Goal: Information Seeking & Learning: Learn about a topic

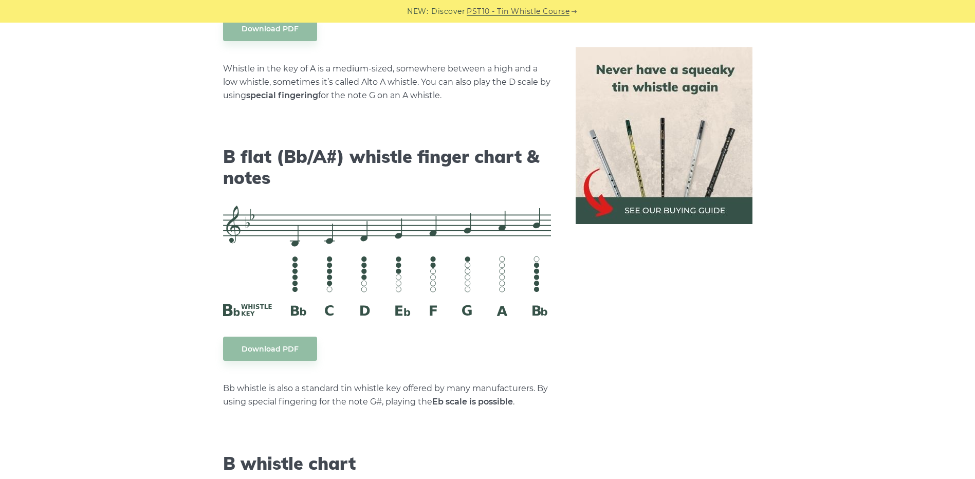
scroll to position [3239, 0]
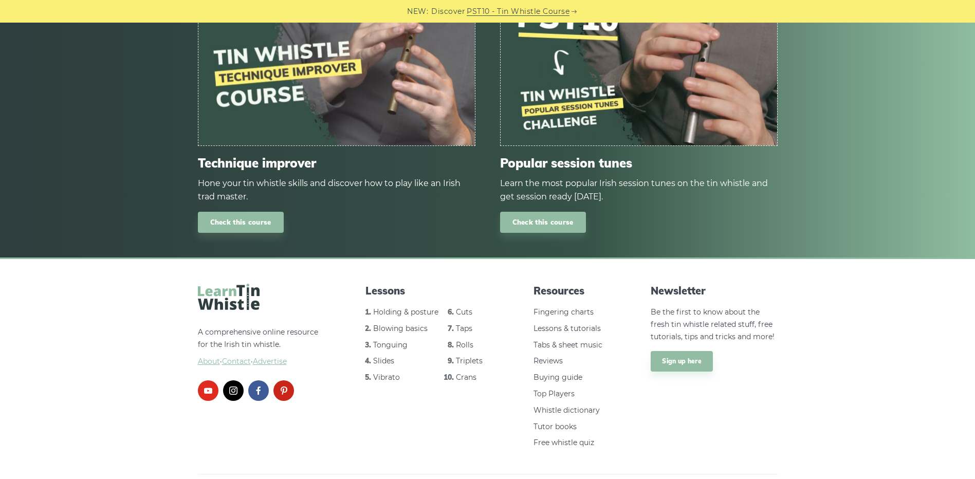
scroll to position [736, 0]
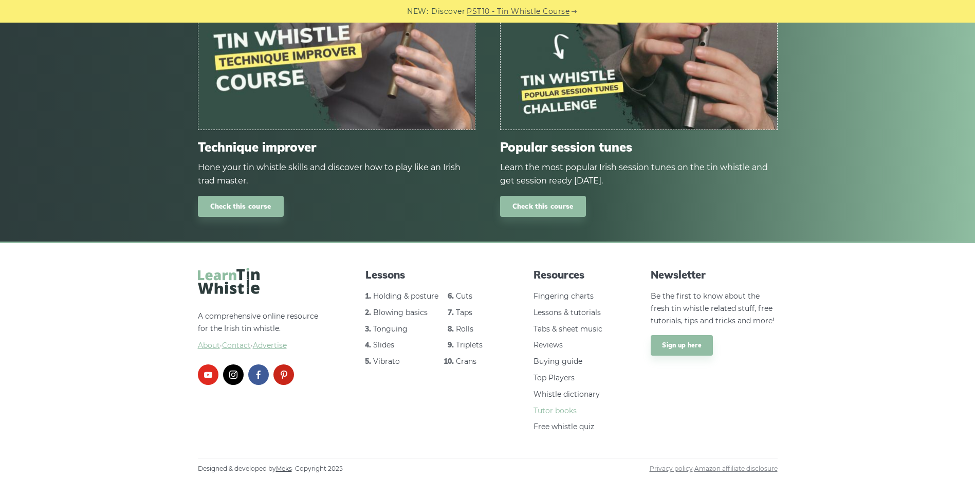
click at [539, 411] on link "Tutor books" at bounding box center [555, 410] width 43 height 9
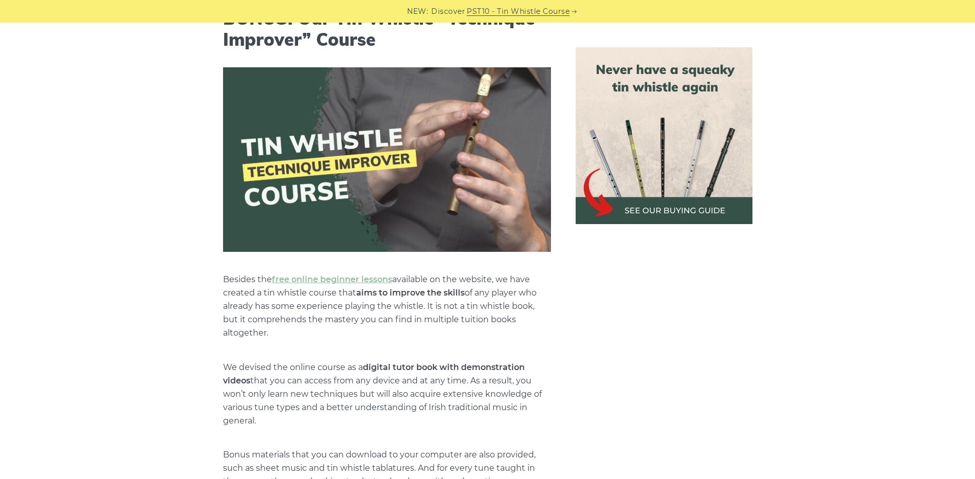
scroll to position [3958, 0]
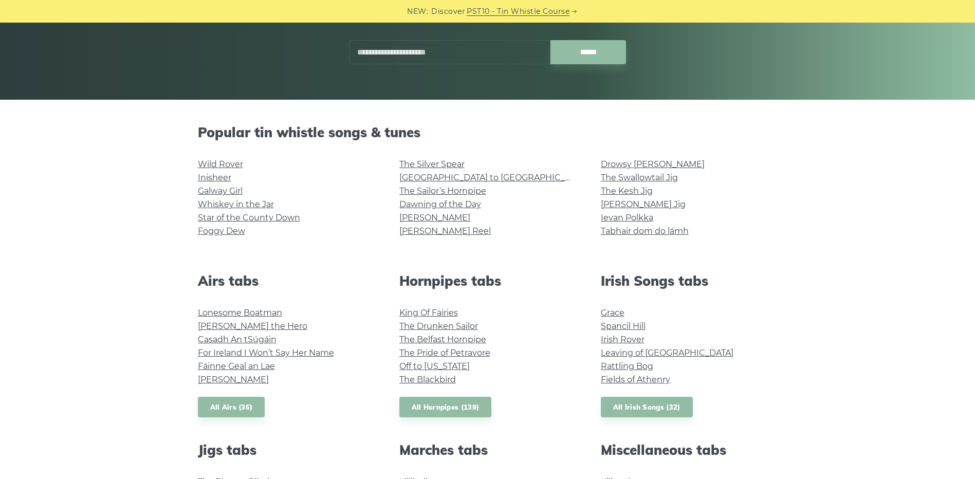
scroll to position [154, 0]
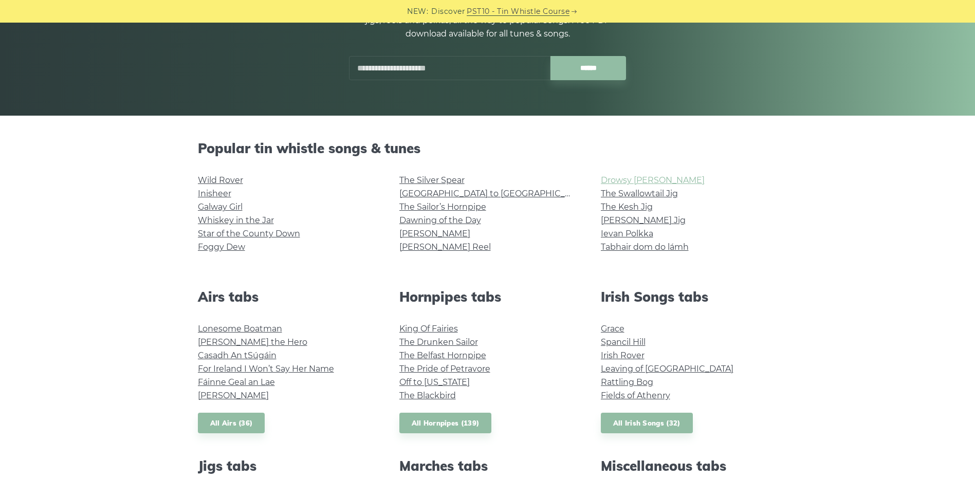
click at [661, 179] on link "Drowsy [PERSON_NAME]" at bounding box center [653, 180] width 104 height 10
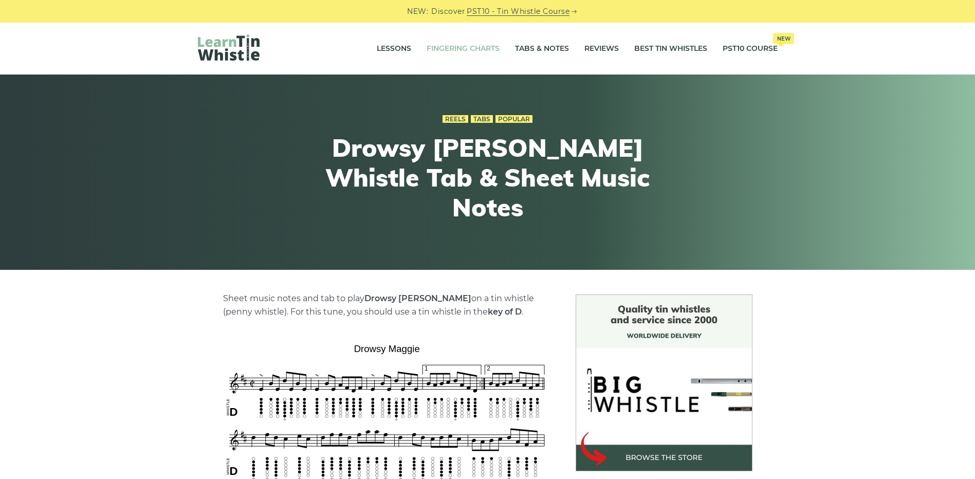
click at [463, 46] on link "Fingering Charts" at bounding box center [463, 49] width 73 height 26
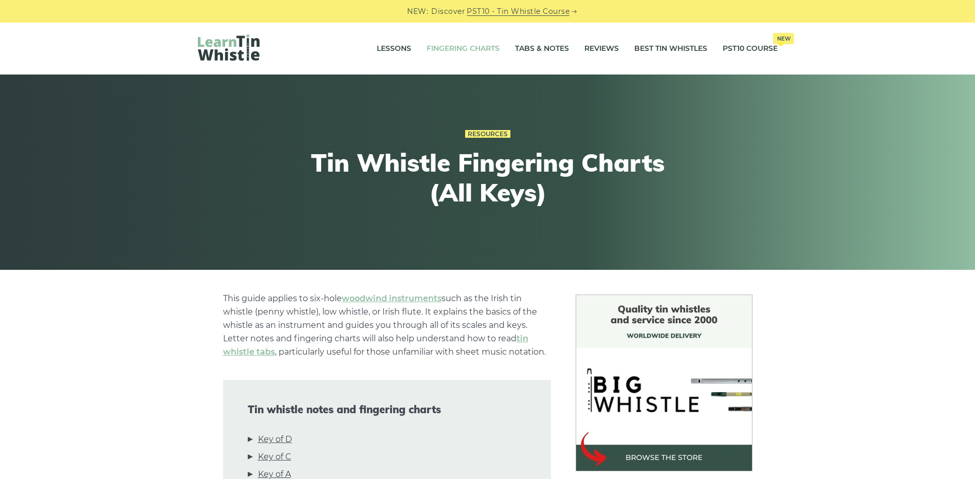
click at [463, 46] on link "Fingering Charts" at bounding box center [463, 49] width 73 height 26
click at [465, 47] on link "Fingering Charts" at bounding box center [463, 49] width 73 height 26
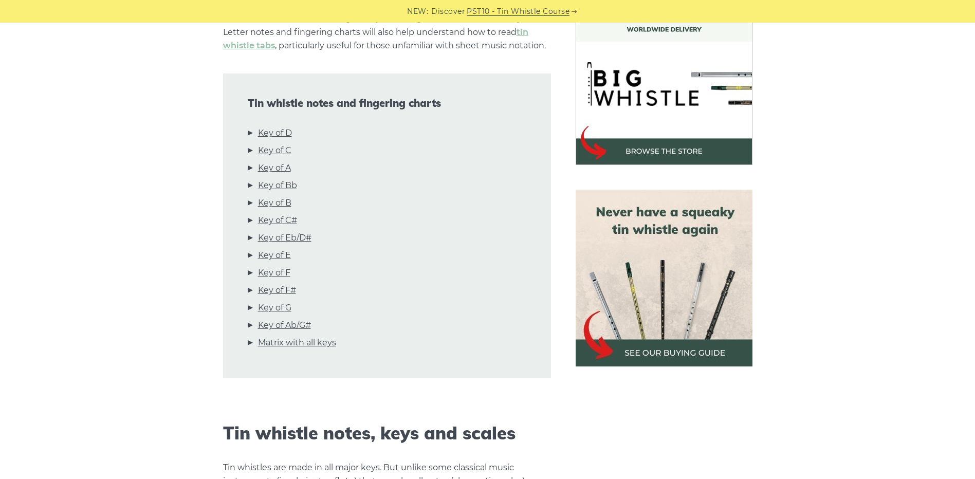
scroll to position [308, 0]
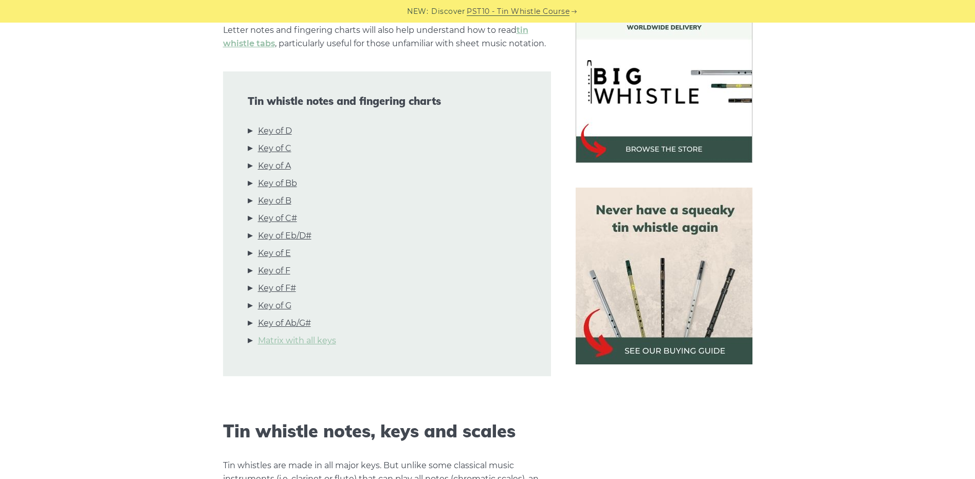
click at [319, 340] on link "Matrix with all keys" at bounding box center [297, 340] width 78 height 13
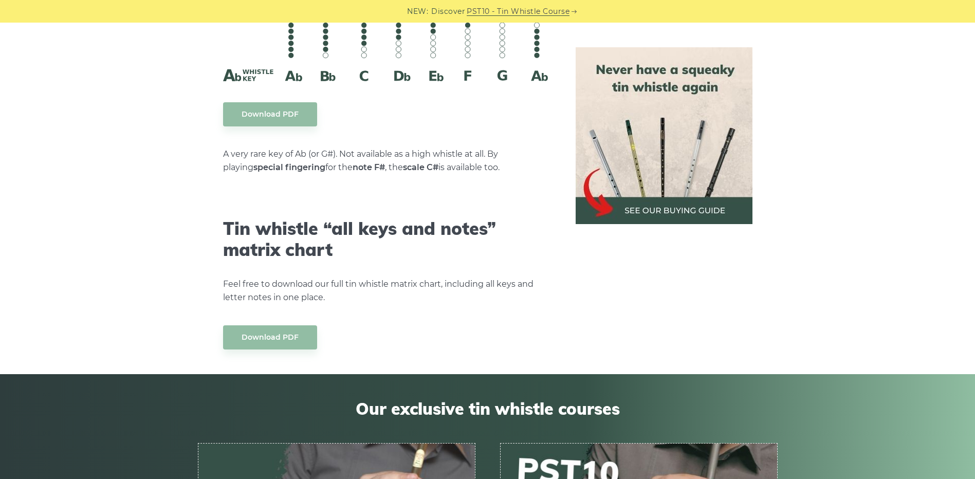
scroll to position [5663, 0]
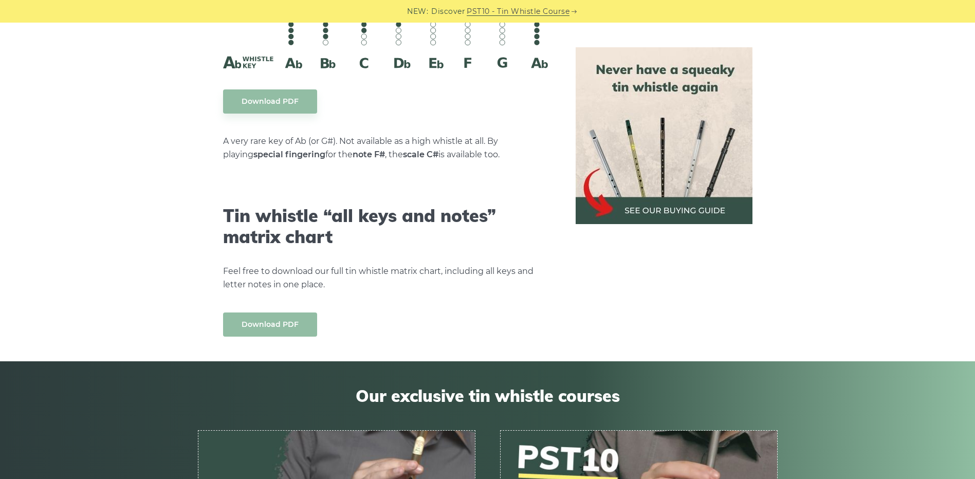
click at [282, 313] on link "Download PDF" at bounding box center [270, 325] width 94 height 24
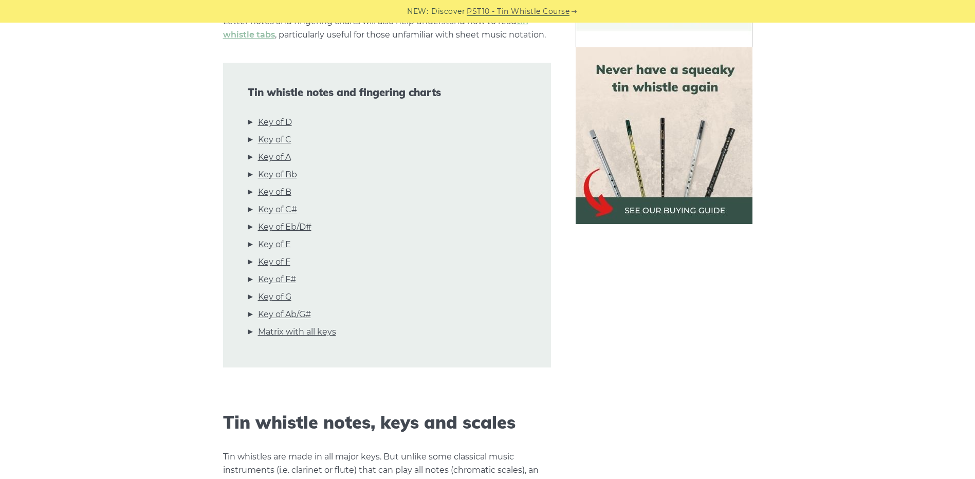
scroll to position [317, 0]
